Goal: Information Seeking & Learning: Compare options

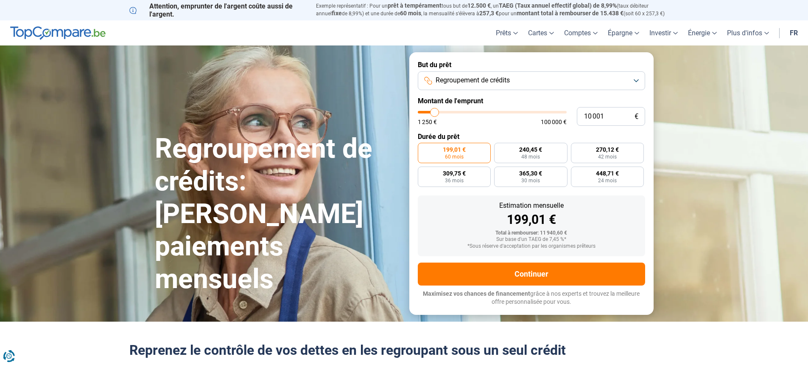
type input "9 750"
type input "9750"
type input "10 250"
type input "10250"
type input "10 500"
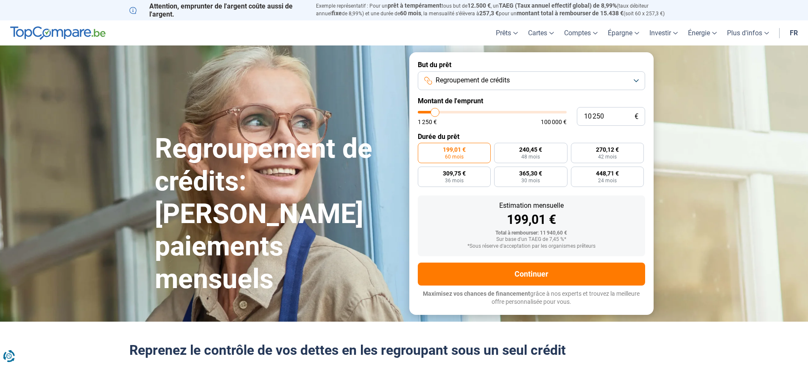
type input "10500"
type input "11 000"
type input "11000"
type input "11 250"
type input "11250"
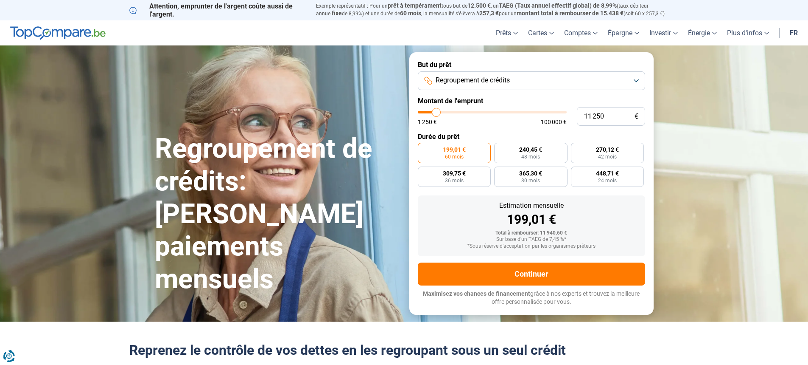
type input "11 750"
type input "11750"
type input "12 500"
type input "12500"
type input "13 000"
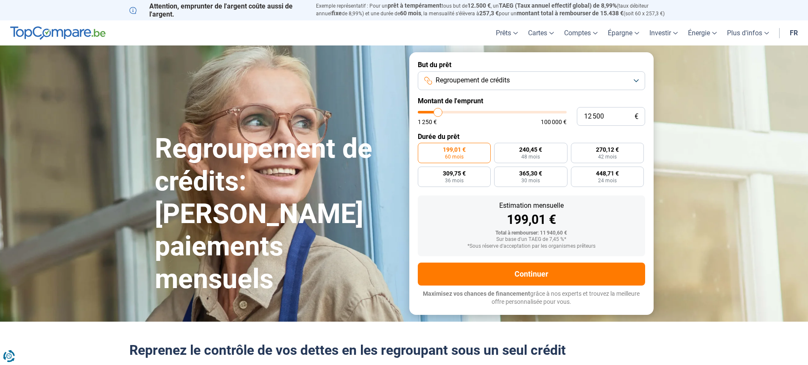
type input "13000"
type input "13 250"
type input "13250"
type input "14 000"
type input "14000"
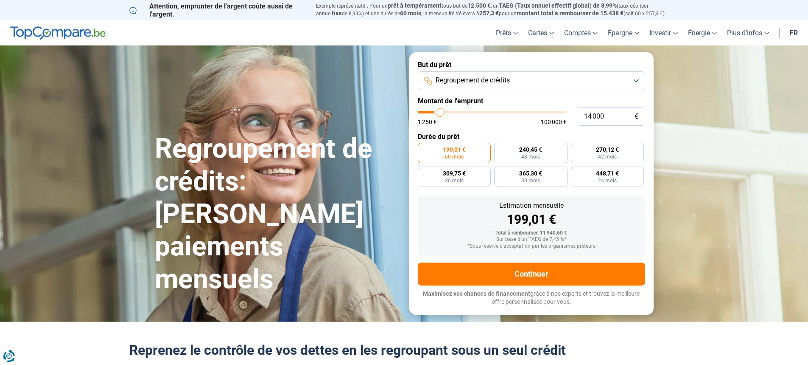
type input "14 250"
type input "14250"
type input "14 500"
type input "14500"
type input "14 750"
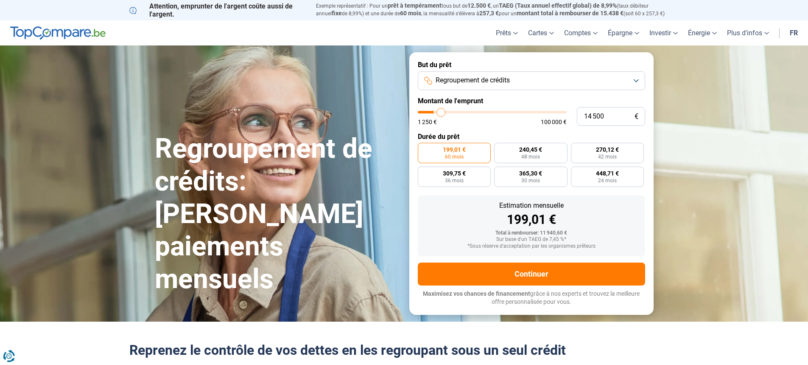
type input "14750"
type input "15 750"
type input "15750"
type input "16 500"
type input "16500"
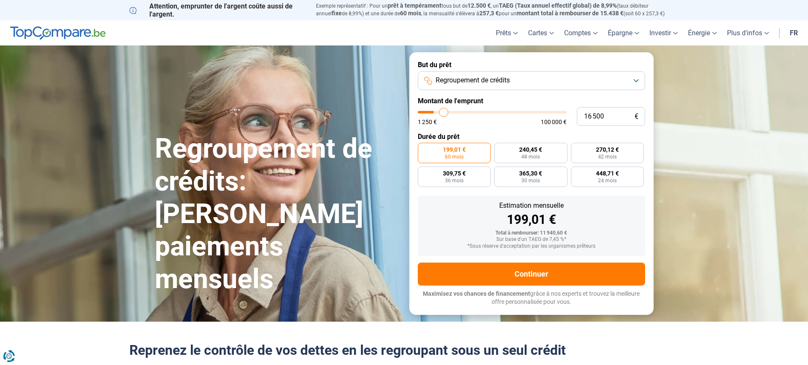
type input "17 500"
type input "17500"
type input "18 500"
type input "18500"
type input "19 000"
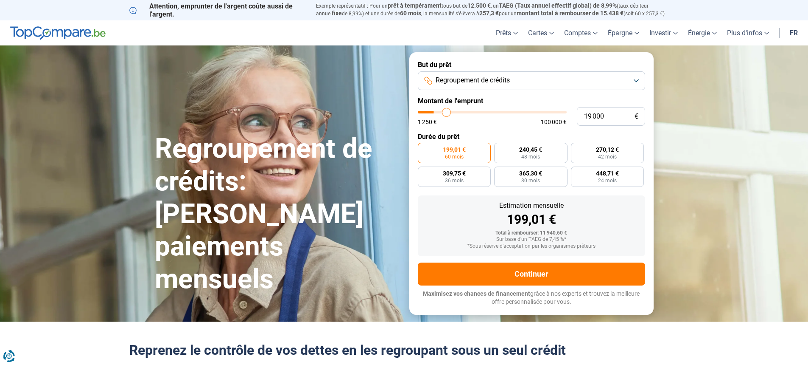
type input "19000"
type input "19 250"
type input "19250"
type input "19 750"
type input "19750"
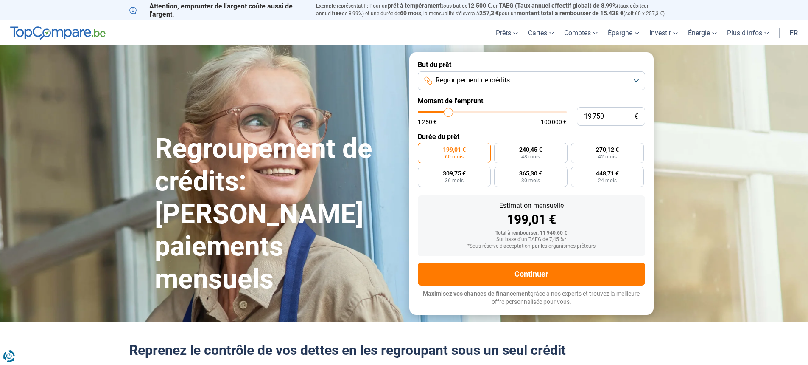
type input "20 000"
type input "20000"
type input "20 250"
type input "20250"
type input "20 500"
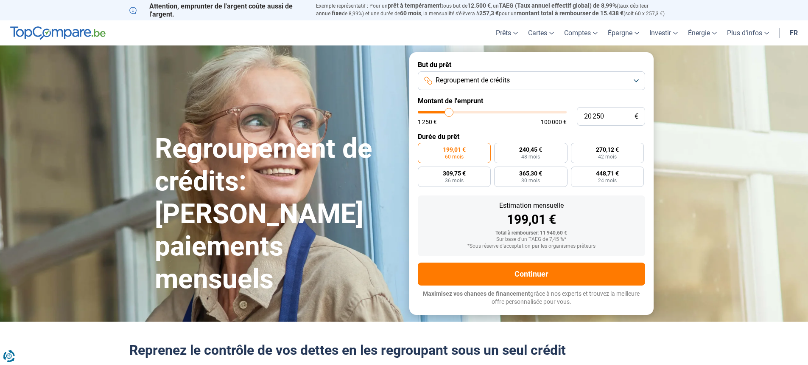
type input "20500"
type input "21 250"
type input "21250"
type input "21 500"
type input "21500"
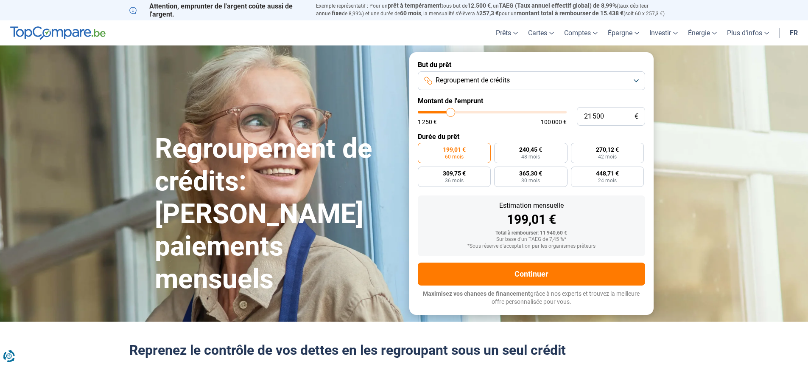
type input "22 000"
type input "22000"
type input "23 000"
type input "23000"
type input "23 250"
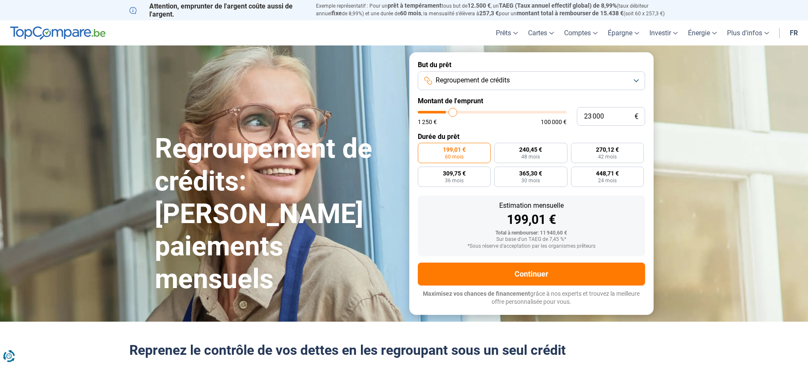
type input "23250"
type input "24 250"
type input "24250"
type input "24 500"
type input "24500"
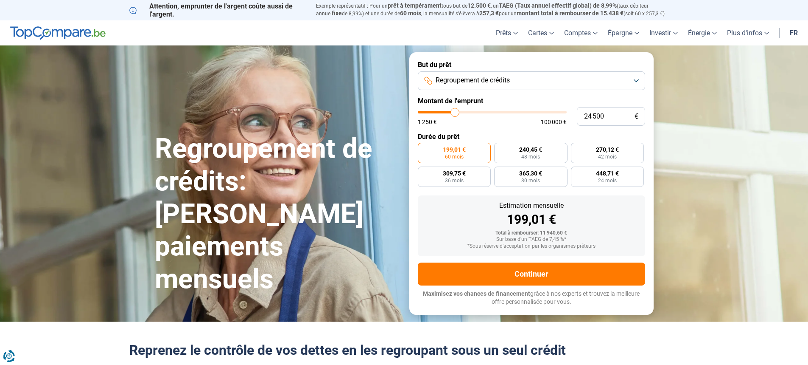
type input "24 750"
type input "24750"
type input "25 000"
type input "25000"
type input "25 250"
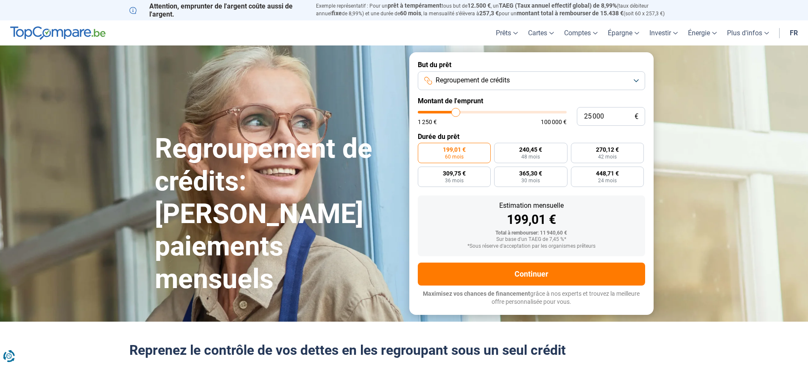
type input "25250"
type input "25 750"
type input "25750"
type input "26 000"
type input "26000"
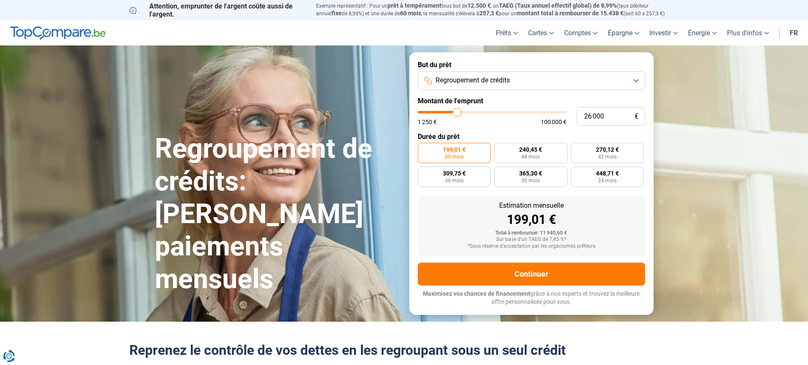
type input "26 250"
type input "26250"
type input "26 500"
type input "26500"
type input "26 750"
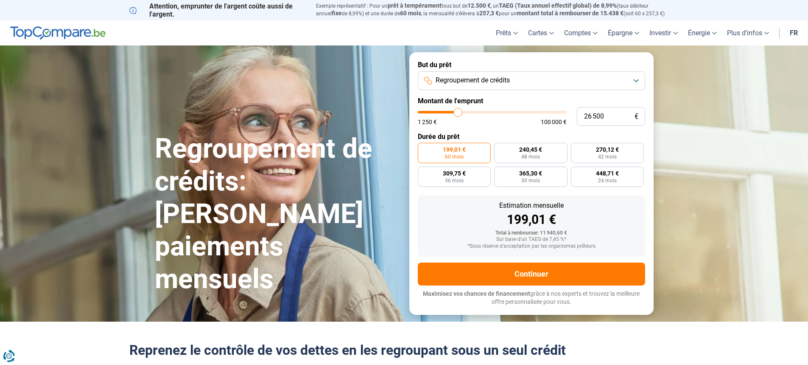
type input "26750"
type input "27 250"
type input "27250"
type input "27 500"
type input "27500"
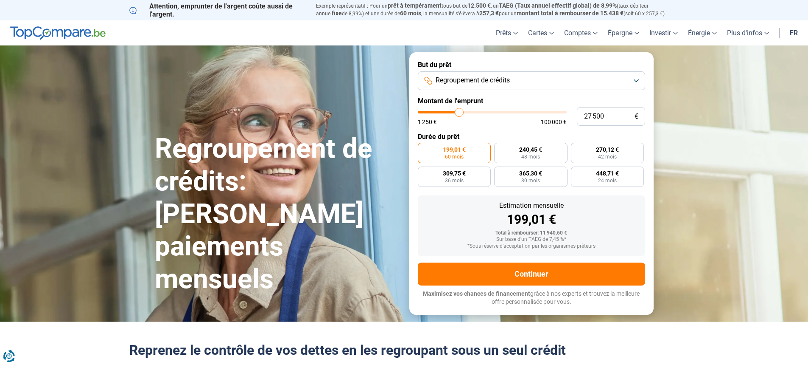
type input "27 750"
type input "27750"
type input "28 000"
type input "28000"
type input "28 250"
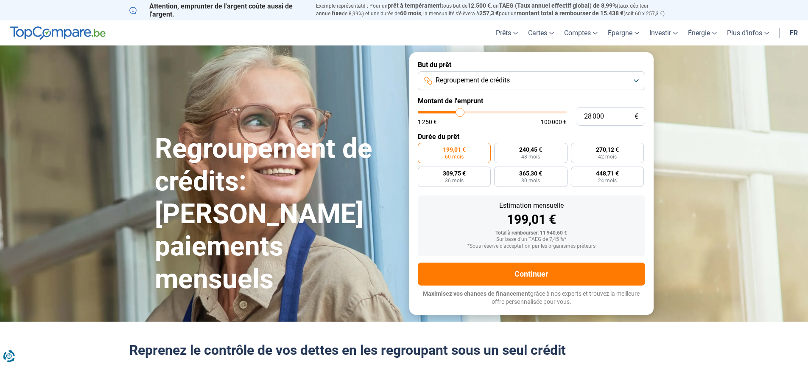
type input "28250"
type input "29 000"
type input "29000"
type input "29 250"
type input "29250"
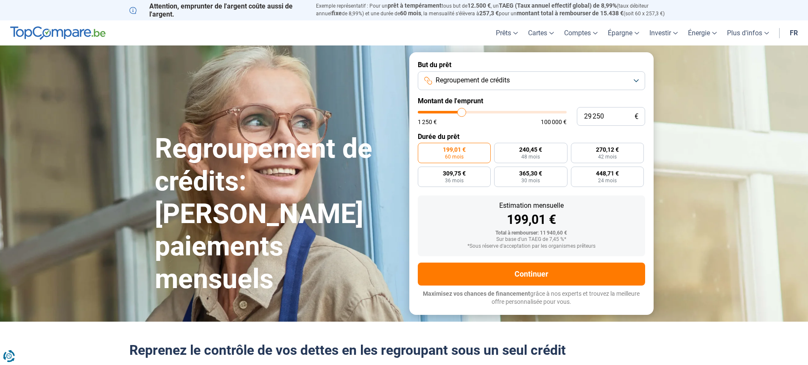
type input "29 500"
type input "29500"
type input "29 750"
type input "29750"
type input "30 250"
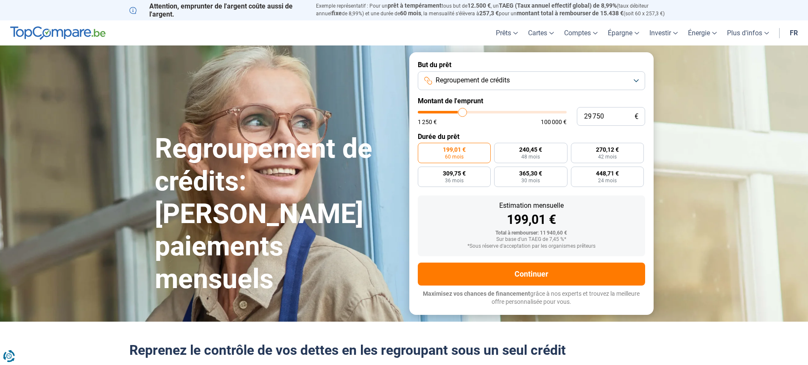
type input "30250"
type input "30 500"
type input "30500"
type input "30 750"
type input "30750"
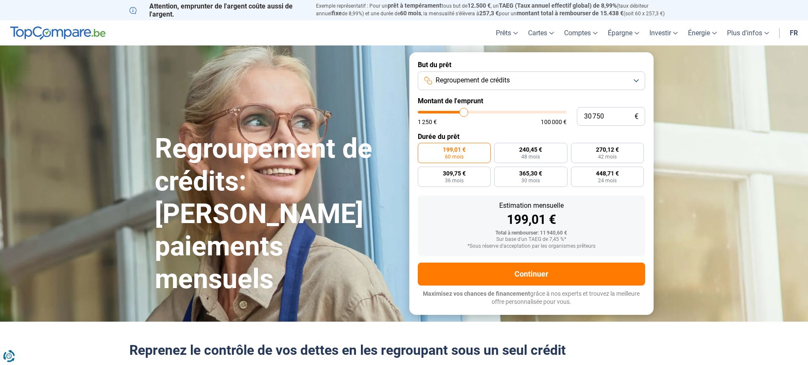
type input "30 500"
type input "30500"
type input "30 250"
type input "30250"
type input "29 750"
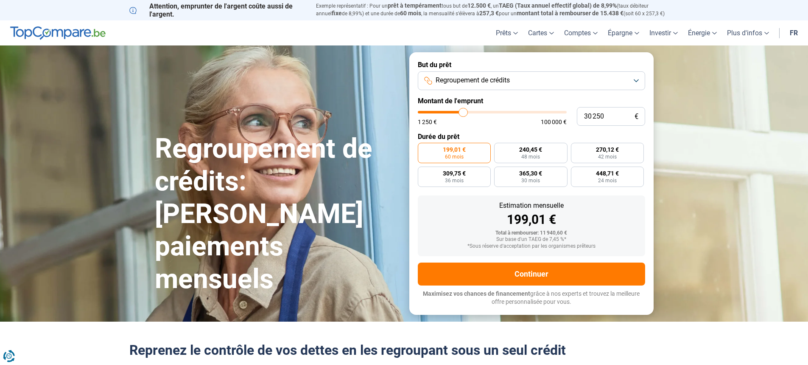
type input "29750"
type input "30 250"
type input "30250"
type input "30 500"
type input "30500"
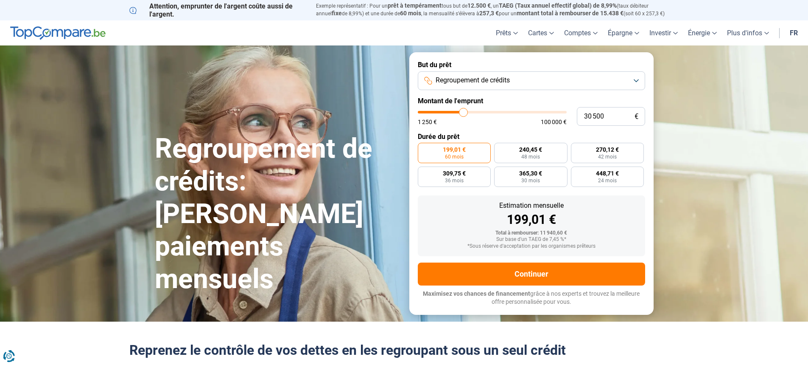
type input "30 750"
type input "30750"
type input "30 500"
type input "30500"
type input "30 250"
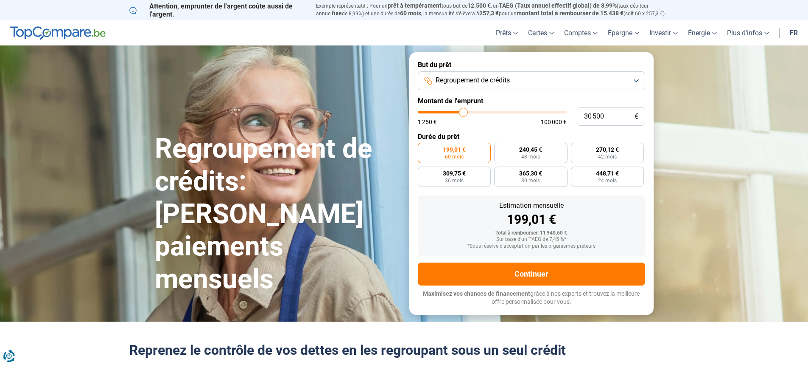
type input "30250"
type input "29 750"
type input "29750"
type input "30 250"
type input "30250"
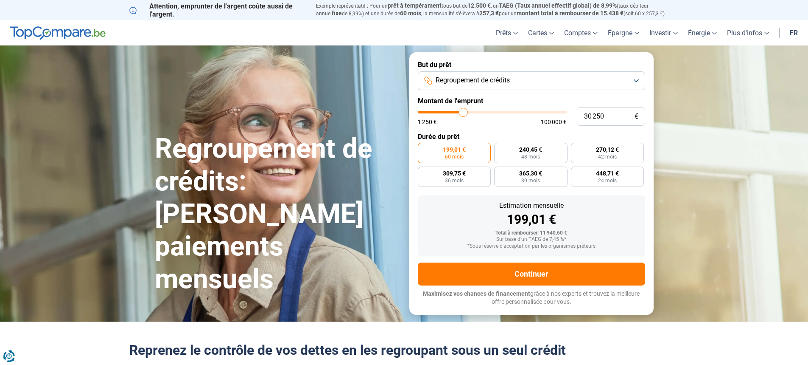
type input "30 500"
type input "30500"
type input "30 250"
type input "30250"
type input "29 750"
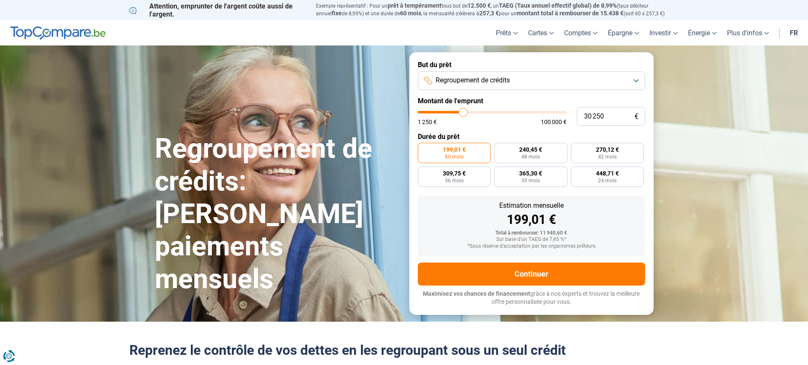
type input "29750"
type input "30 250"
type input "30250"
type input "29 750"
drag, startPoint x: 434, startPoint y: 112, endPoint x: 463, endPoint y: 113, distance: 28.9
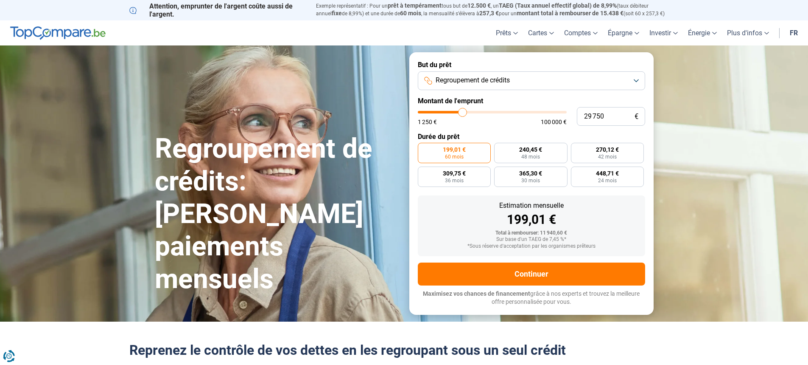
type input "29750"
click at [463, 113] on input "range" at bounding box center [492, 112] width 149 height 3
radio input "false"
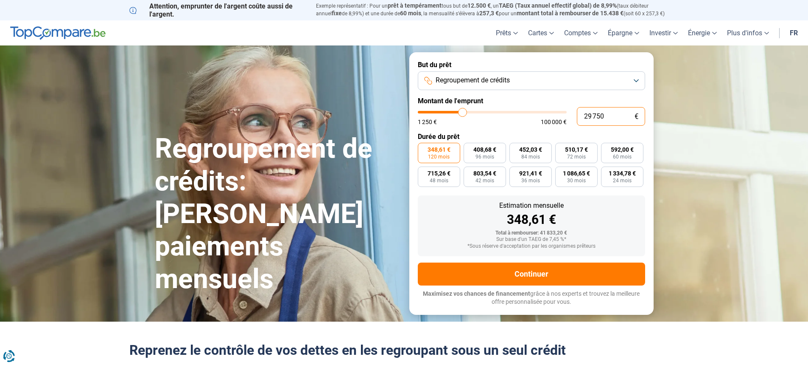
click at [604, 117] on input "29 750" at bounding box center [611, 116] width 68 height 19
type input "2 975"
type input "3000"
type input "297"
type input "1250"
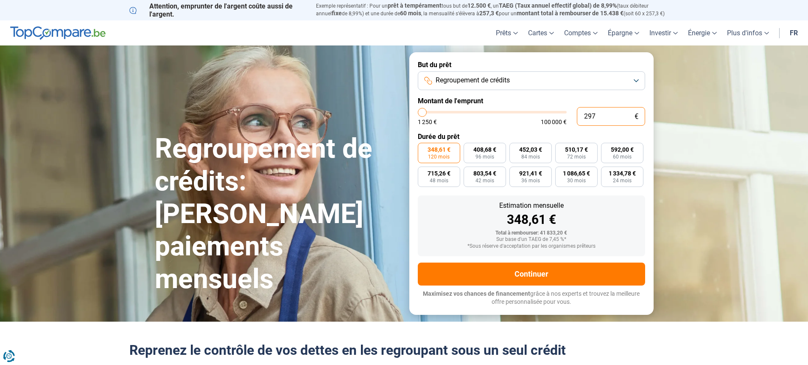
type input "29"
type input "1250"
type input "2"
type input "1250"
type input "0"
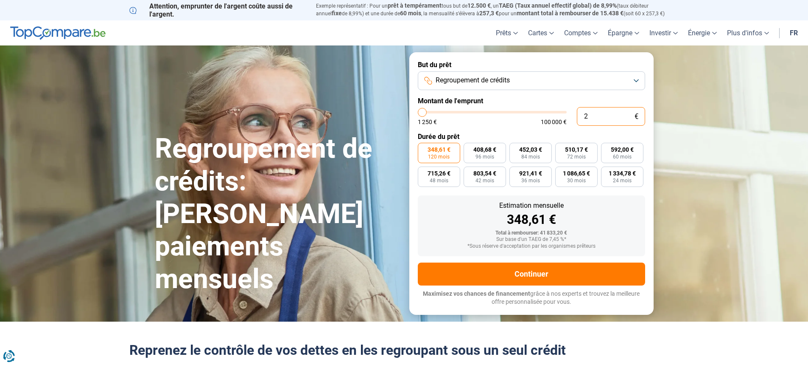
type input "1250"
type input "1 250"
type input "1250"
radio input "true"
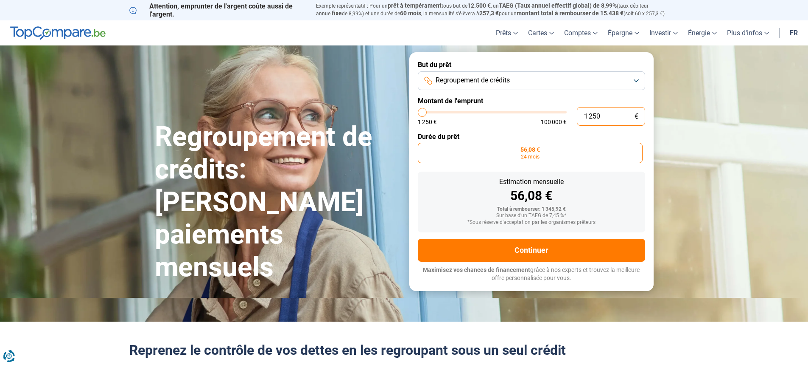
type input "12 503"
type input "12500"
type input "125 030"
type input "100000"
type input "100 000"
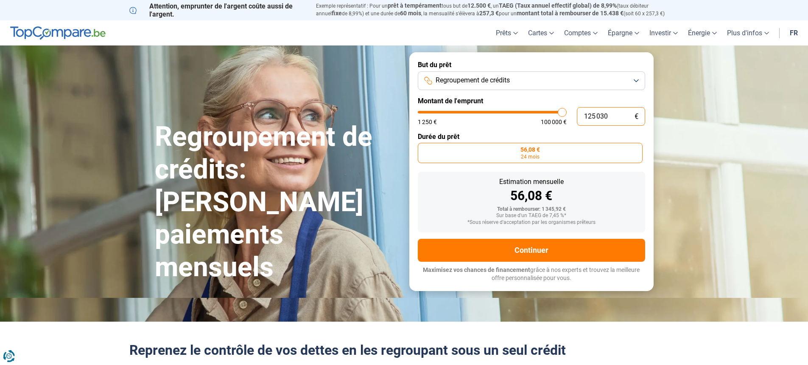
type input "100000"
radio input "false"
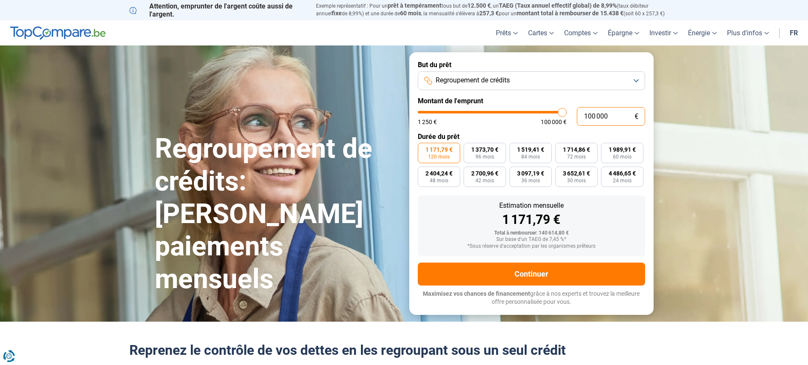
click at [592, 116] on input "100 000" at bounding box center [611, 116] width 68 height 19
type input "10 000"
type input "10000"
type input "130 000"
type input "100000"
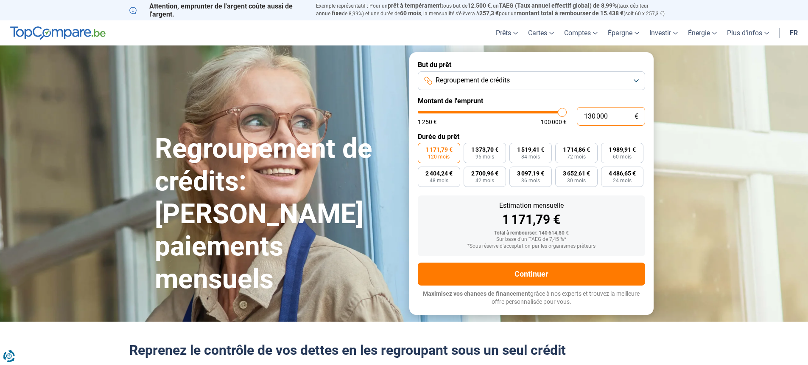
type input "100 000"
type input "100000"
type input "98 000"
type input "98000"
type input "97 750"
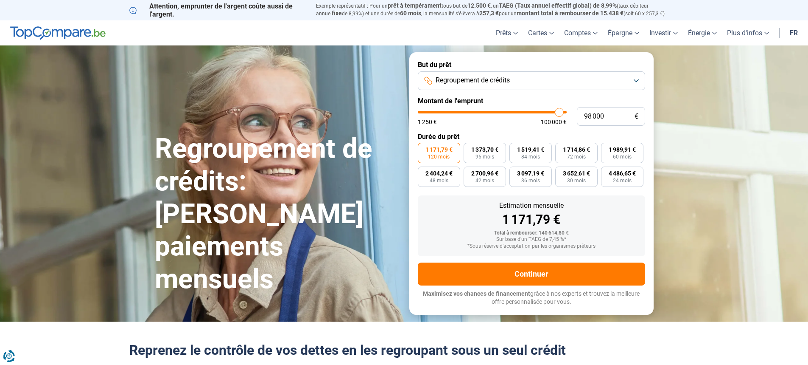
type input "97750"
type input "97 500"
type input "97500"
type input "96 500"
type input "96500"
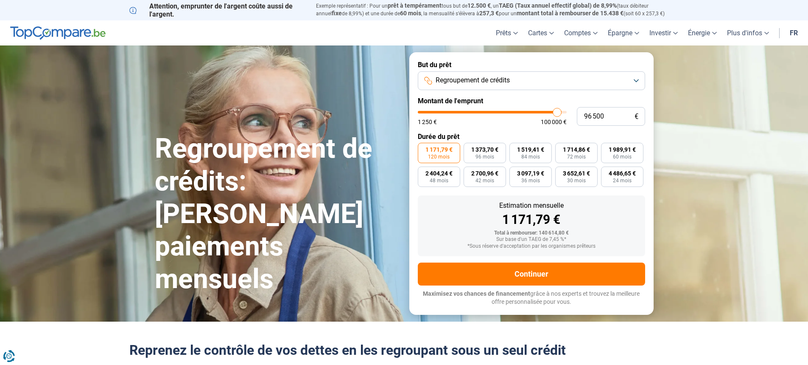
type input "96 000"
type input "96000"
type input "95 750"
type input "95750"
type input "95 500"
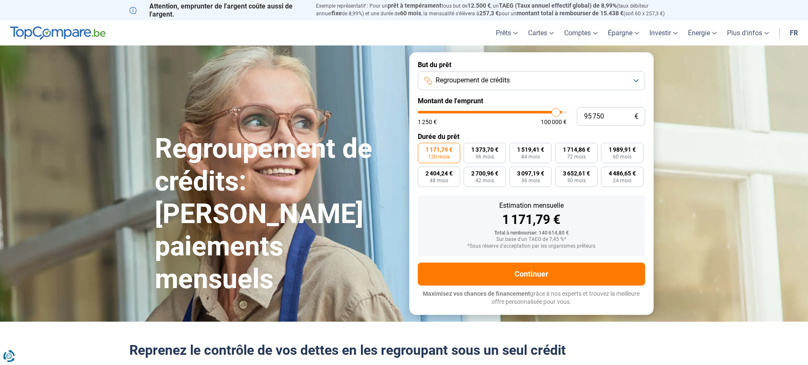
type input "95500"
type input "94 500"
type input "94500"
type input "94 000"
type input "94000"
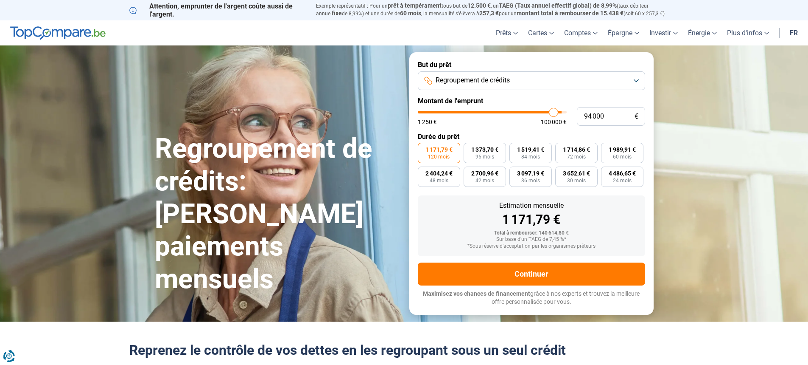
type input "93 000"
type input "93000"
type input "92 000"
type input "92000"
type input "91 000"
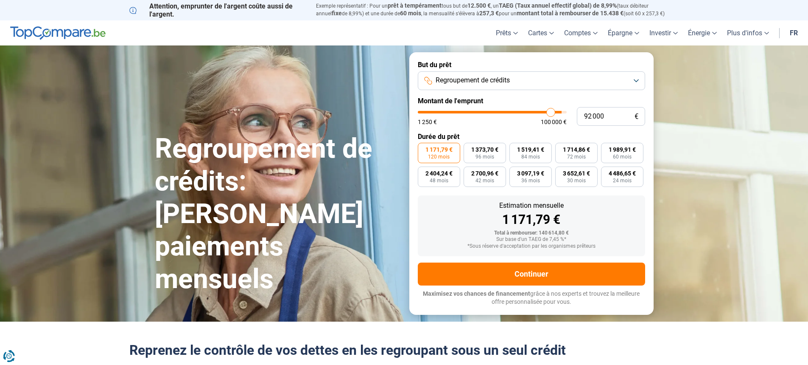
type input "91000"
type input "89 000"
type input "89000"
type input "87 250"
type input "87250"
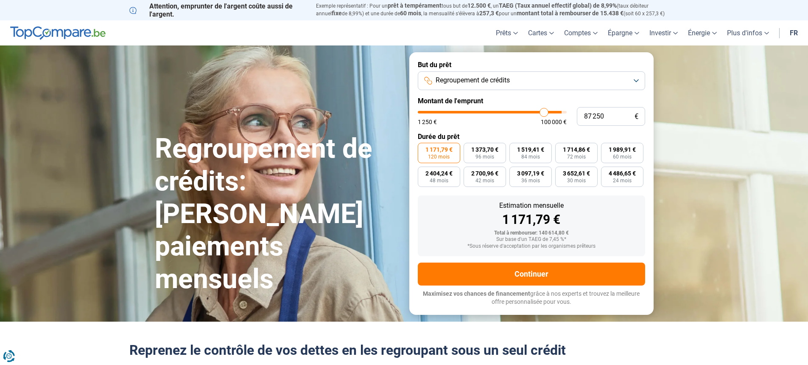
type input "85 500"
type input "85500"
type input "83 750"
type input "83750"
type input "82 250"
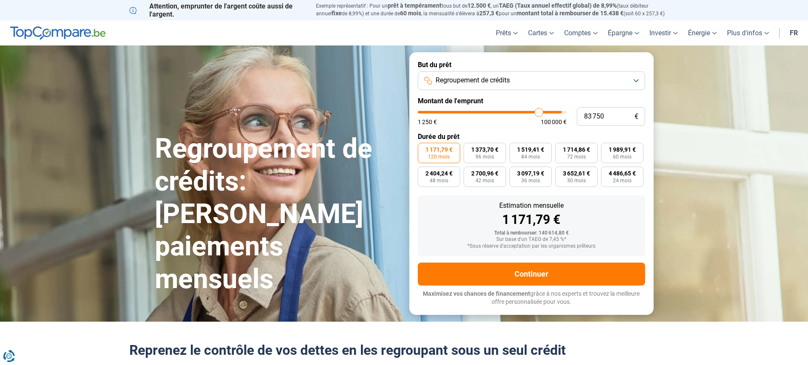
type input "82250"
type input "81 500"
type input "81500"
type input "81 250"
type input "81250"
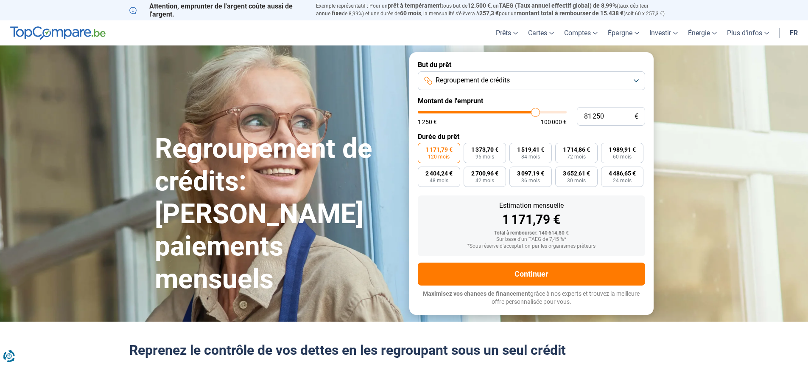
type input "81 000"
type input "81000"
type input "80 750"
type input "80750"
type input "80 250"
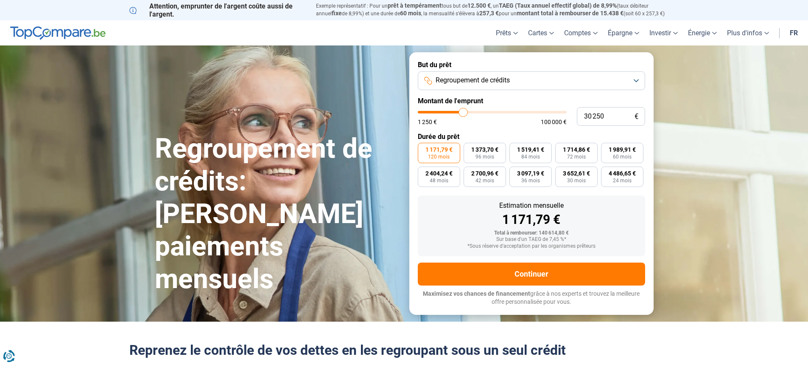
drag, startPoint x: 560, startPoint y: 113, endPoint x: 463, endPoint y: 118, distance: 96.9
click at [463, 113] on input "range" at bounding box center [492, 112] width 149 height 3
click at [482, 150] on span "415,54 €" at bounding box center [485, 149] width 23 height 6
click at [469, 148] on input "415,54 € 96 mois" at bounding box center [467, 146] width 6 height 6
click at [638, 78] on button "Regroupement de crédits" at bounding box center [531, 80] width 227 height 19
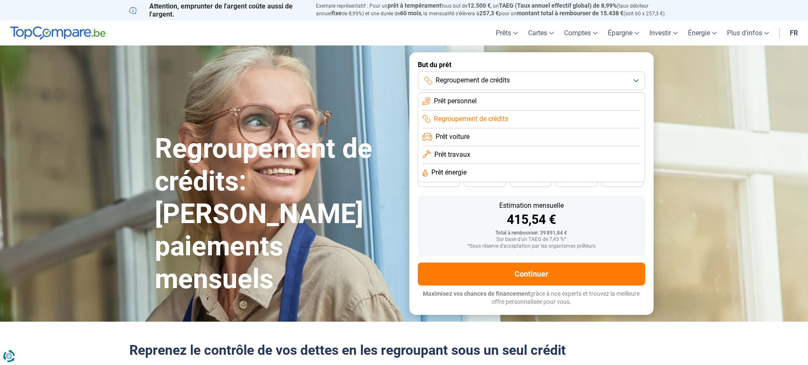
click at [517, 104] on li "Prêt personnel" at bounding box center [532, 102] width 218 height 18
